Goal: Task Accomplishment & Management: Manage account settings

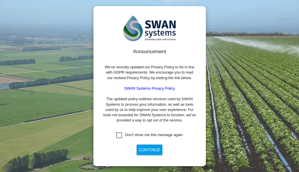
click at [147, 135] on div "Don't show me this message again" at bounding box center [154, 134] width 58 height 5
click at [147, 150] on button "Continue" at bounding box center [150, 150] width 26 height 11
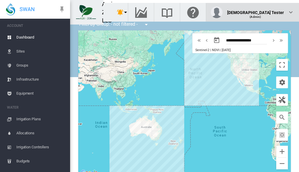
click at [270, 12] on div "(Admin)" at bounding box center [256, 15] width 57 height 6
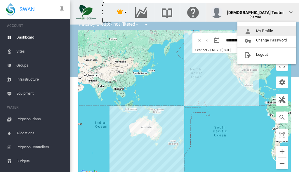
click at [267, 31] on button "My Profile" at bounding box center [267, 30] width 59 height 9
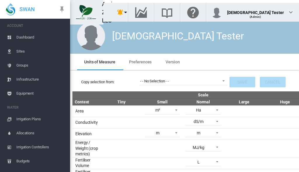
click at [140, 62] on span "Preferences" at bounding box center [140, 62] width 23 height 5
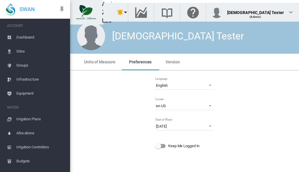
click at [129, 12] on md-icon "icon-menu-down" at bounding box center [125, 12] width 7 height 7
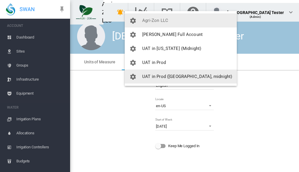
click at [166, 77] on span "UAT in Prod (NZ, midnight)" at bounding box center [187, 76] width 90 height 5
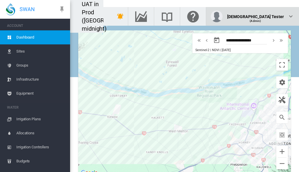
click at [270, 16] on div "(Admin)" at bounding box center [256, 19] width 57 height 6
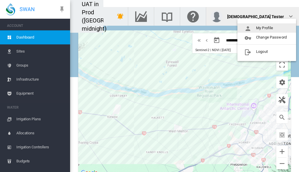
click at [267, 28] on button "My Profile" at bounding box center [267, 27] width 59 height 9
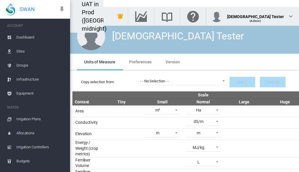
click at [140, 62] on span "Preferences" at bounding box center [140, 62] width 23 height 5
